Goal: Task Accomplishment & Management: Complete application form

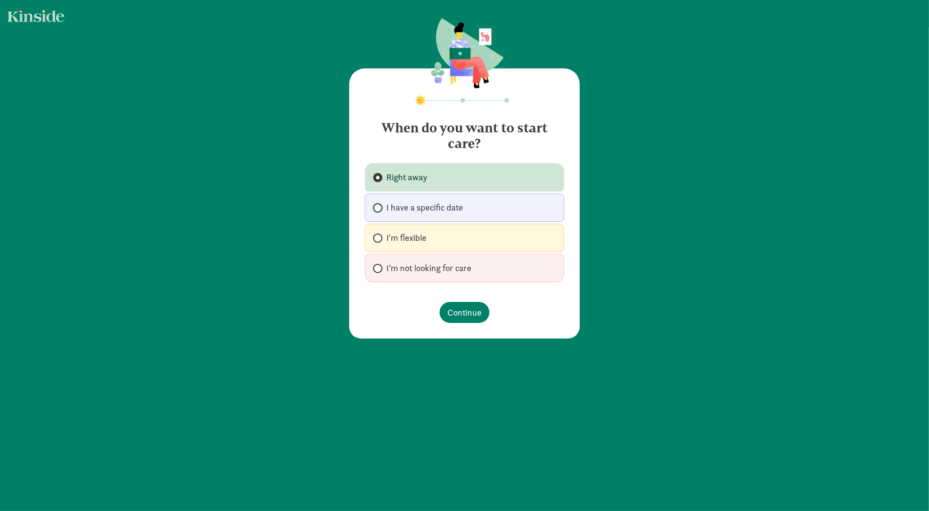
click at [377, 207] on input "I have a specific date" at bounding box center [376, 208] width 6 height 6
radio input "true"
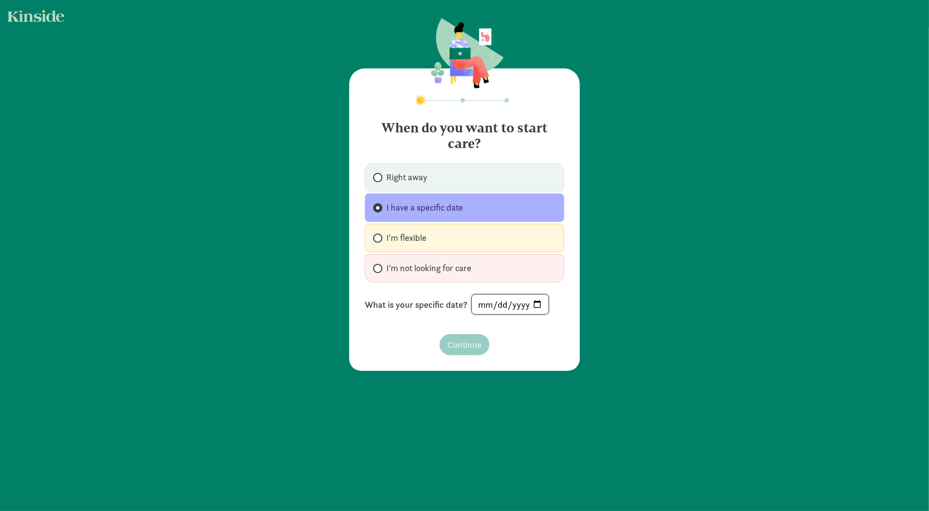
click at [536, 306] on input "date" at bounding box center [510, 305] width 77 height 20
type input "[DATE]"
click at [462, 343] on span "Continue" at bounding box center [464, 344] width 34 height 13
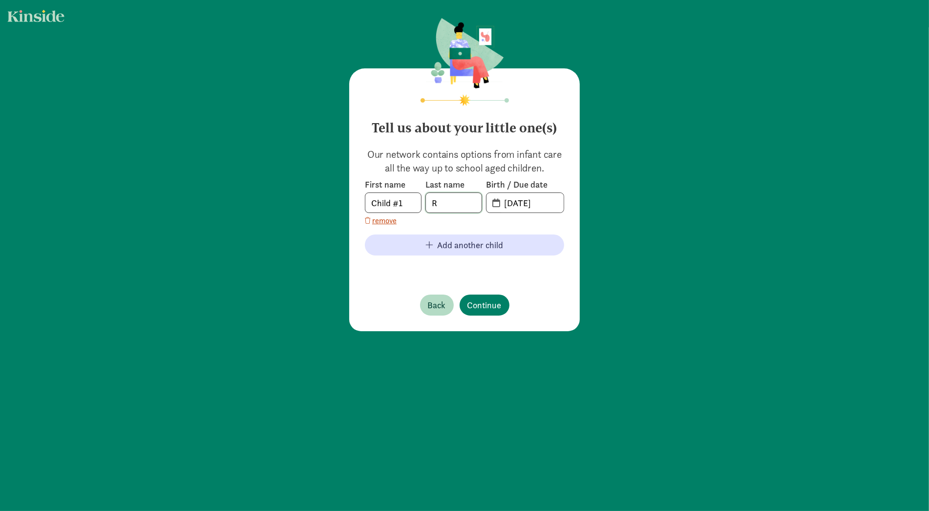
click at [450, 197] on input "R" at bounding box center [454, 203] width 56 height 20
type input "[PERSON_NAME]"
click at [538, 201] on input "[DATE]" at bounding box center [530, 203] width 65 height 20
click at [508, 204] on input "[DATE]" at bounding box center [530, 203] width 65 height 20
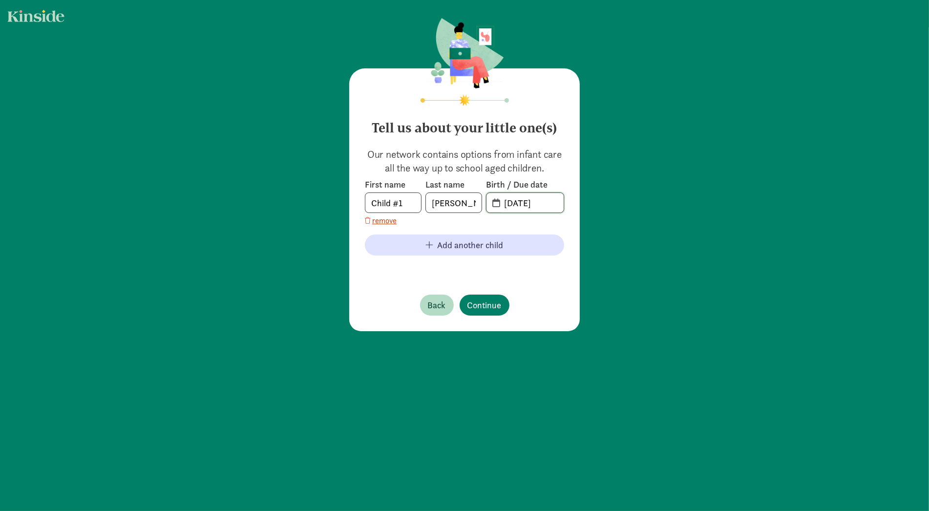
click at [510, 204] on input "[DATE]" at bounding box center [530, 203] width 65 height 20
click at [513, 203] on input "[DATE]" at bounding box center [530, 203] width 65 height 20
type input "[DATE]"
click at [682, 201] on div "Tell us about your little one(s) Our network contains options from infant care …" at bounding box center [464, 175] width 929 height 351
click at [402, 203] on input "Child #1" at bounding box center [393, 203] width 56 height 20
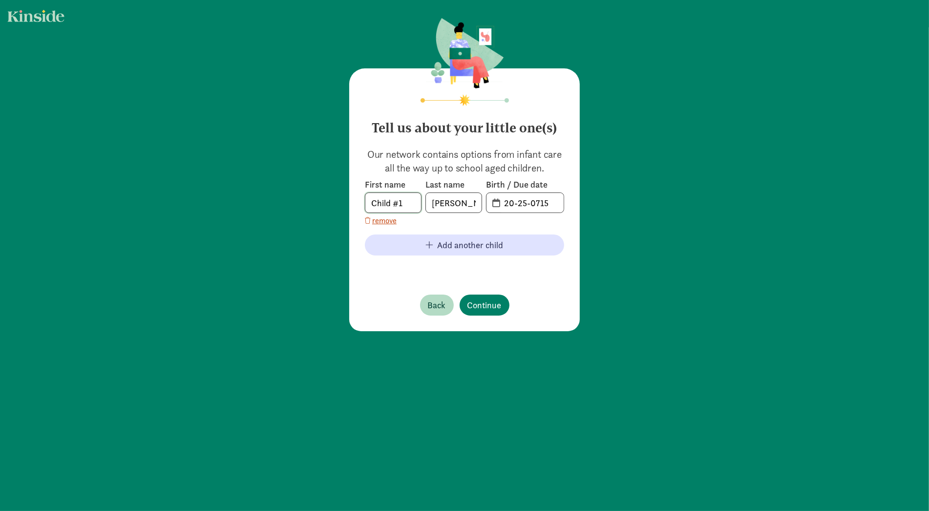
click at [0, 510] on com-1password-button at bounding box center [0, 511] width 0 height 0
click at [383, 202] on input "Child #1" at bounding box center [393, 203] width 56 height 20
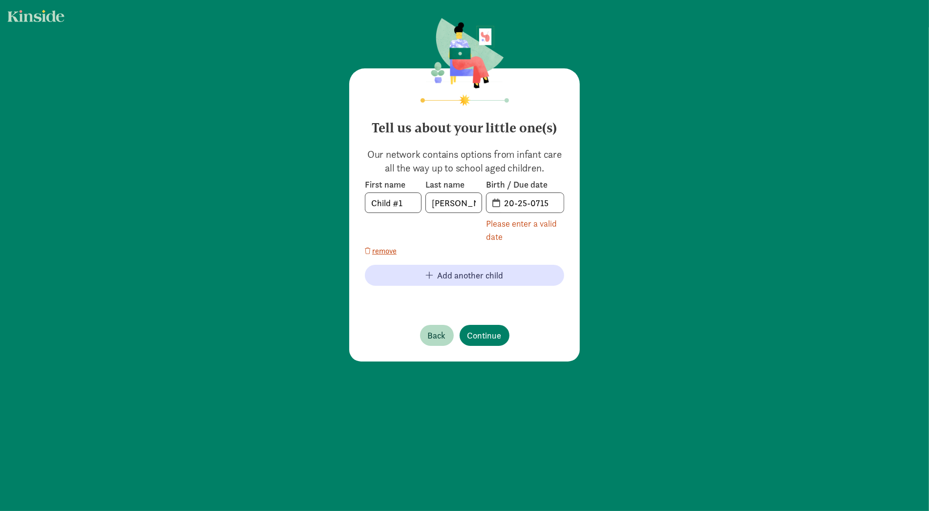
drag, startPoint x: 370, startPoint y: 203, endPoint x: 435, endPoint y: 202, distance: 65.0
click at [435, 202] on div "First name Child #1 Last name [PERSON_NAME] Birth / Due date 20-25-0715 Please …" at bounding box center [464, 211] width 199 height 64
type input "Willow"
click at [484, 339] on span "Continue" at bounding box center [484, 335] width 34 height 13
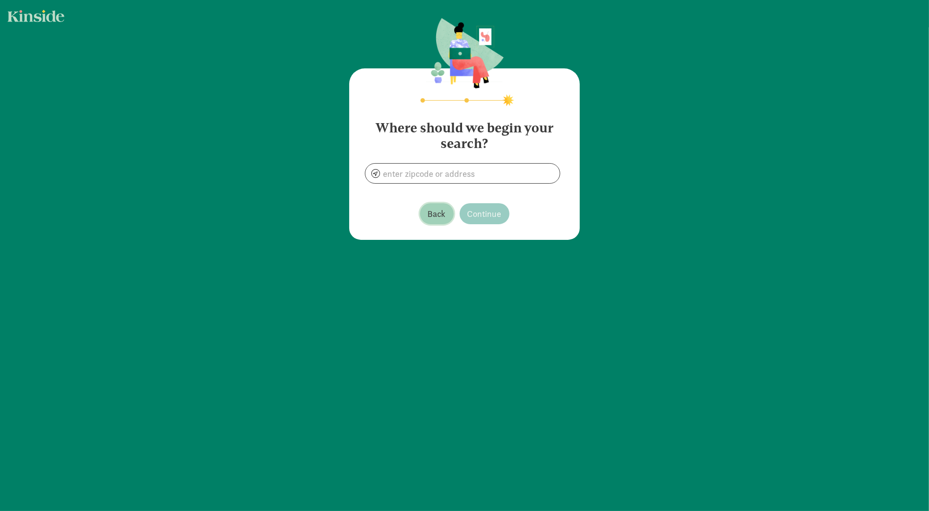
click at [429, 208] on span "Back" at bounding box center [437, 213] width 18 height 13
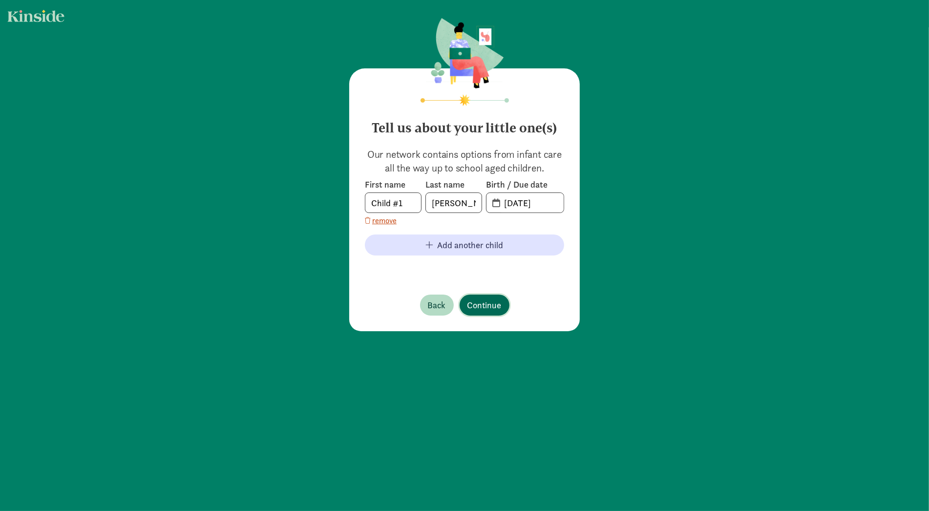
click at [479, 307] on span "Continue" at bounding box center [484, 304] width 34 height 13
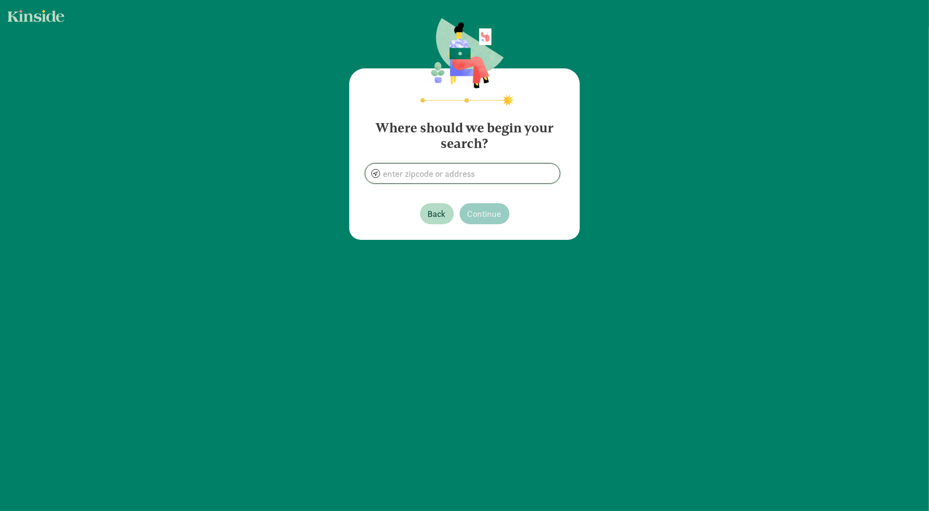
click at [462, 181] on input at bounding box center [462, 174] width 194 height 20
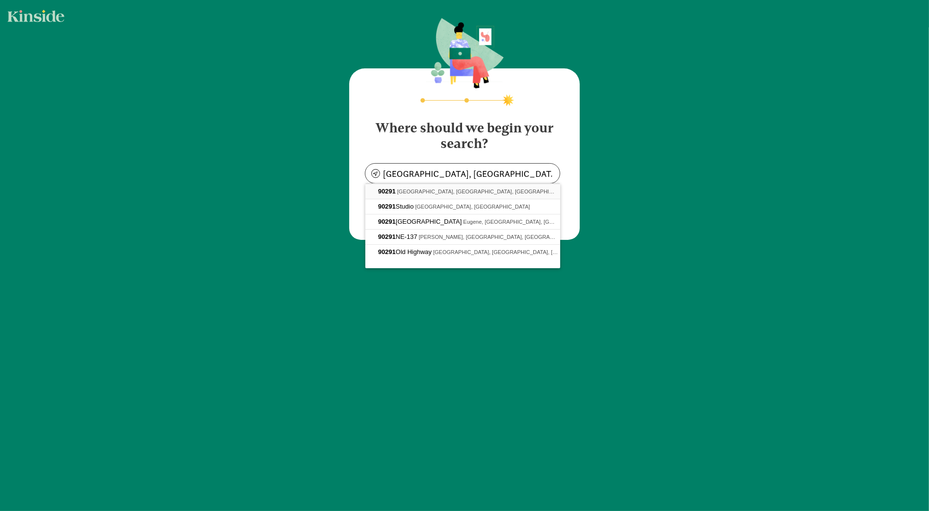
type input "[GEOGRAPHIC_DATA], [GEOGRAPHIC_DATA]"
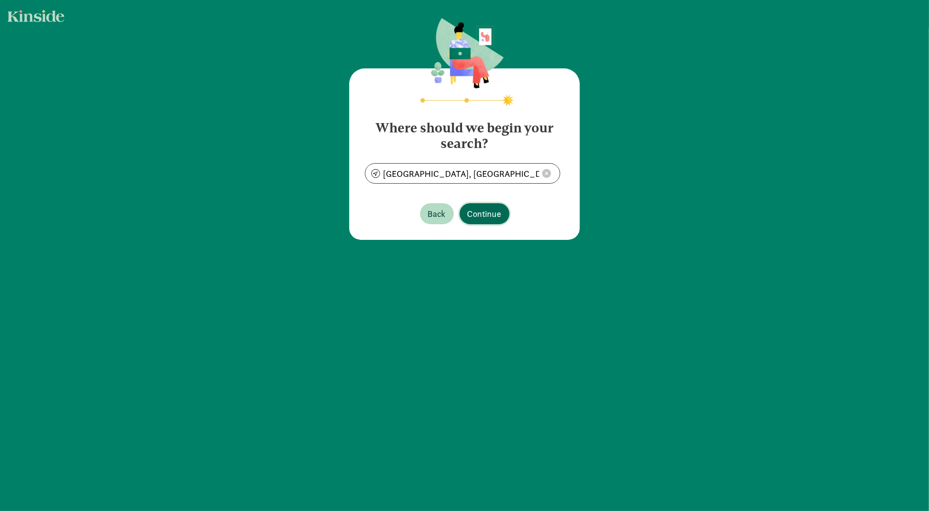
click at [483, 211] on span "Continue" at bounding box center [484, 213] width 34 height 13
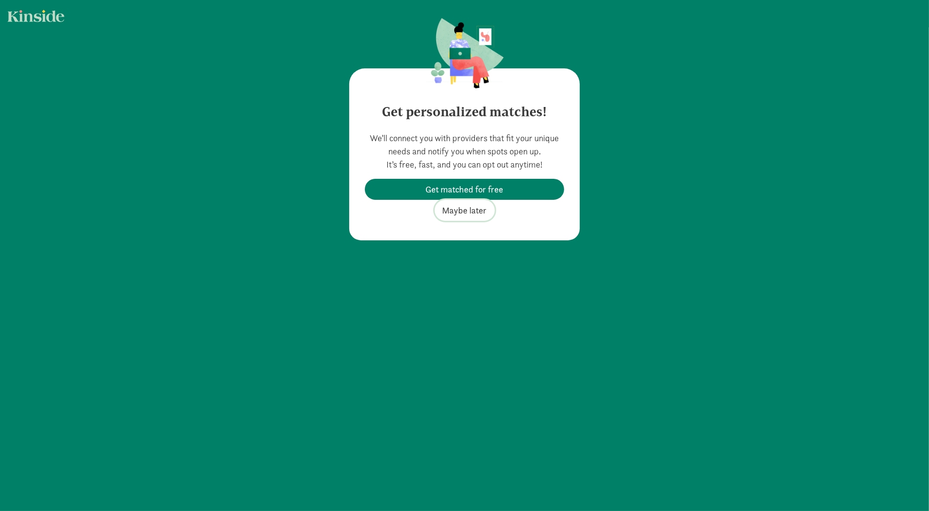
click at [478, 209] on span "Maybe later" at bounding box center [465, 210] width 44 height 13
